Goal: Task Accomplishment & Management: Use online tool/utility

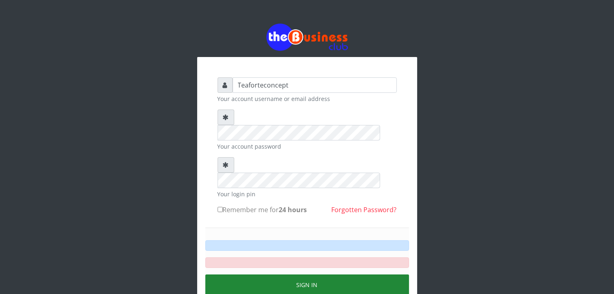
click at [322, 275] on button "Sign in" at bounding box center [307, 285] width 204 height 21
click at [318, 275] on button "Sign in" at bounding box center [307, 285] width 204 height 21
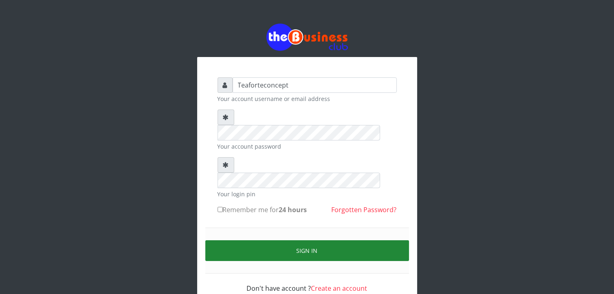
click at [303, 240] on button "Sign in" at bounding box center [307, 250] width 204 height 21
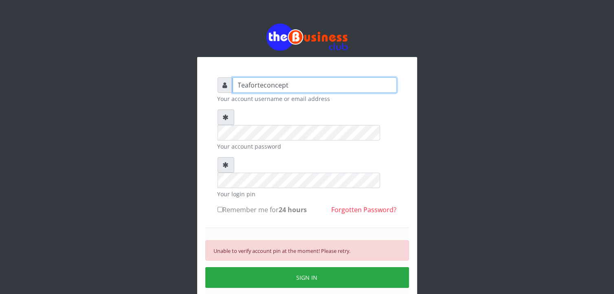
drag, startPoint x: 298, startPoint y: 194, endPoint x: 261, endPoint y: 85, distance: 114.7
click at [261, 85] on input "Teaforteconcept" at bounding box center [315, 84] width 164 height 15
click at [282, 158] on div "Your login pin" at bounding box center [307, 177] width 179 height 41
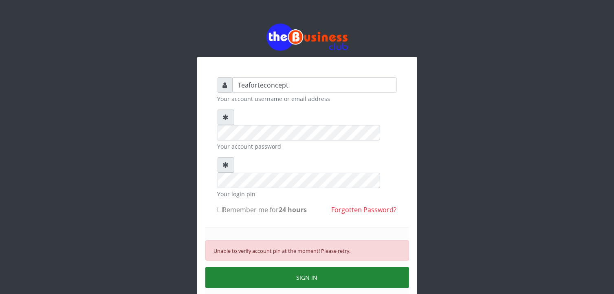
click at [302, 267] on button "SIGN IN" at bounding box center [307, 277] width 204 height 21
click at [294, 267] on button "SIGN IN" at bounding box center [307, 277] width 204 height 21
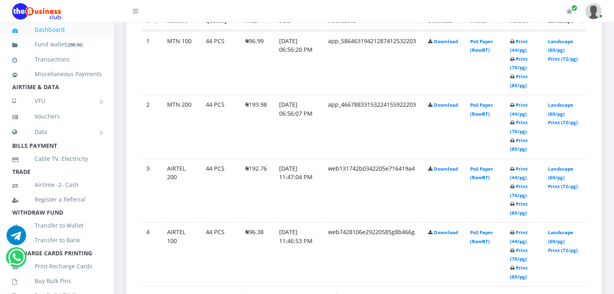
scroll to position [465, 0]
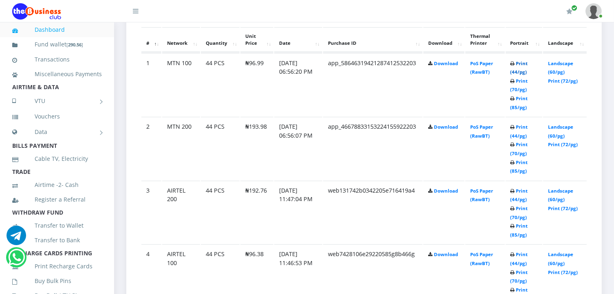
drag, startPoint x: 514, startPoint y: 69, endPoint x: 516, endPoint y: 64, distance: 5.3
